Goal: Task Accomplishment & Management: Use online tool/utility

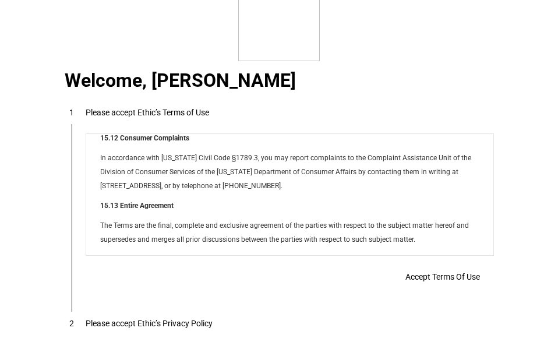
scroll to position [9439, 0]
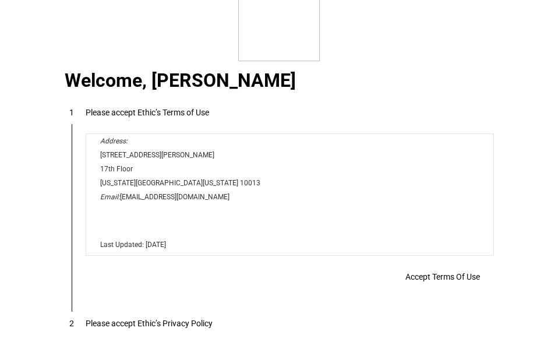
drag, startPoint x: 488, startPoint y: 172, endPoint x: 549, endPoint y: 410, distance: 246.0
click at [435, 277] on span "Accept Terms Of Use" at bounding box center [443, 276] width 75 height 9
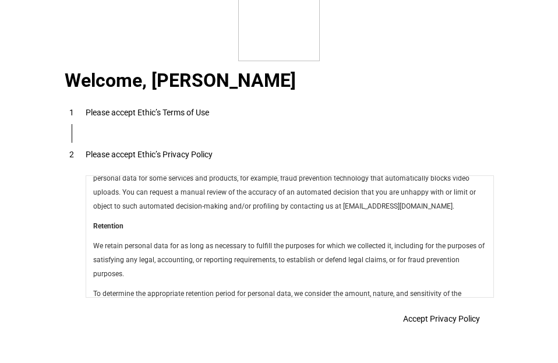
scroll to position [4149, 0]
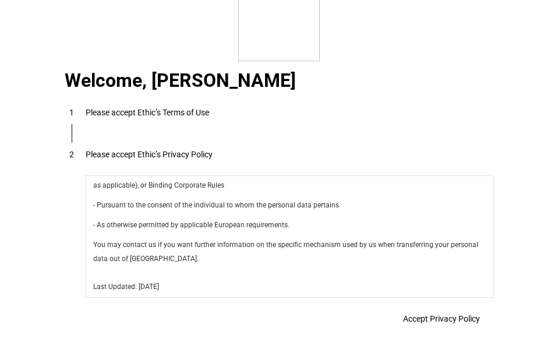
click at [444, 324] on span "Accept Privacy Policy" at bounding box center [441, 318] width 77 height 9
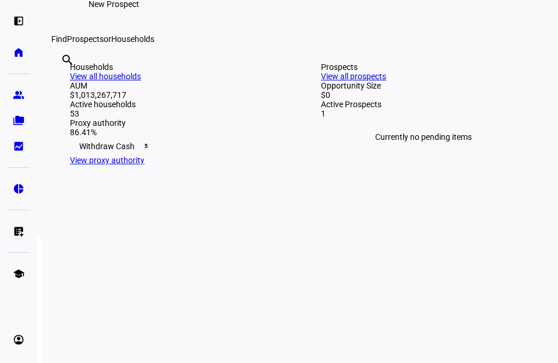
scroll to position [195, 0]
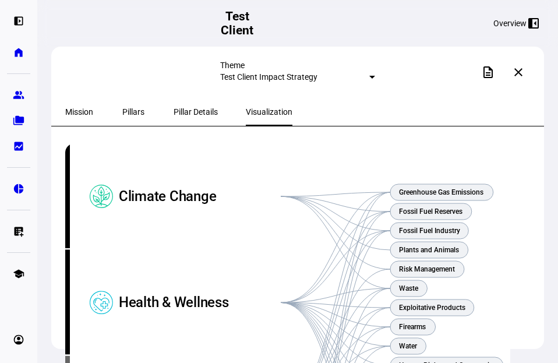
scroll to position [129, 0]
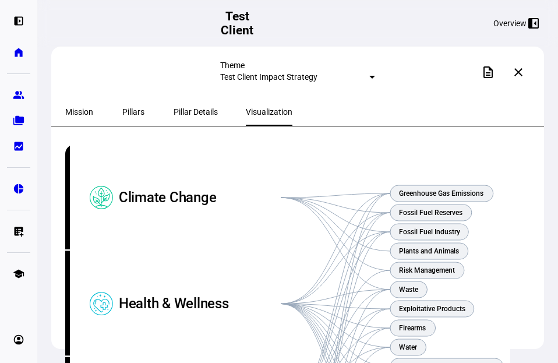
click at [68, 80] on div "Theme Test Client Impact Strategy description close" at bounding box center [297, 72] width 493 height 51
